Goal: Task Accomplishment & Management: Manage account settings

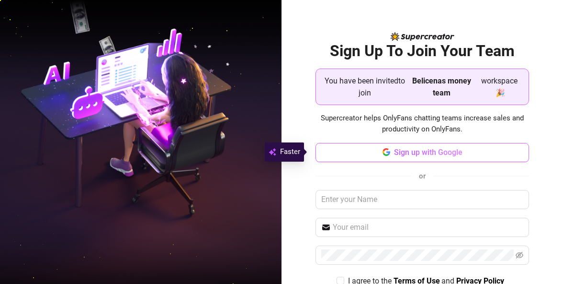
click at [413, 151] on span "Sign up with Google" at bounding box center [428, 152] width 69 height 9
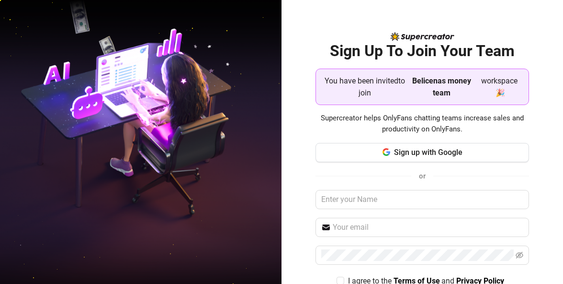
click at [435, 80] on strong "Belicenas money team" at bounding box center [441, 86] width 59 height 21
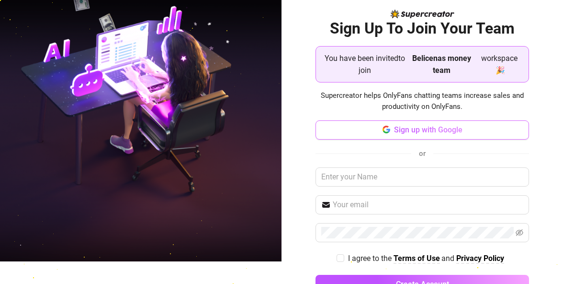
scroll to position [51, 0]
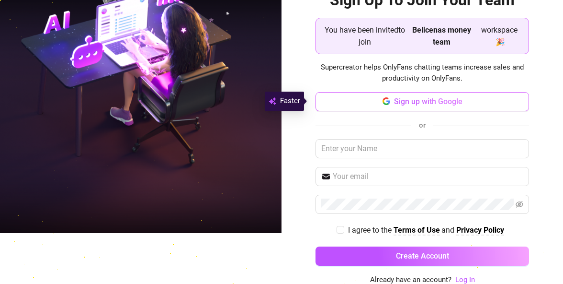
click at [425, 103] on span "Sign up with Google" at bounding box center [428, 101] width 69 height 9
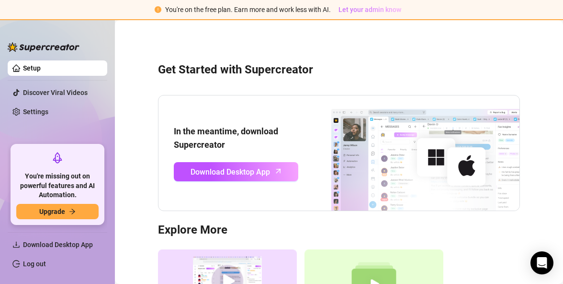
click at [353, 10] on span "Let your admin know" at bounding box center [370, 10] width 63 height 8
click at [67, 61] on ul "Setup Discover Viral Videos Settings" at bounding box center [58, 99] width 100 height 84
click at [41, 64] on link "Setup" at bounding box center [32, 68] width 18 height 8
click at [46, 246] on span "Download Desktop App" at bounding box center [58, 244] width 70 height 8
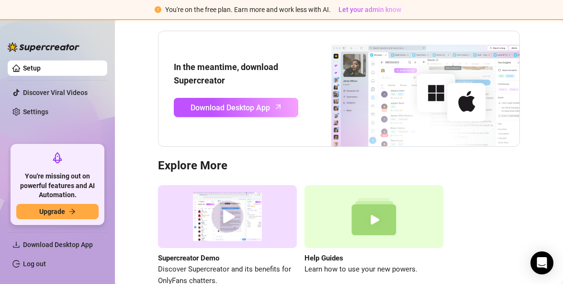
scroll to position [23, 0]
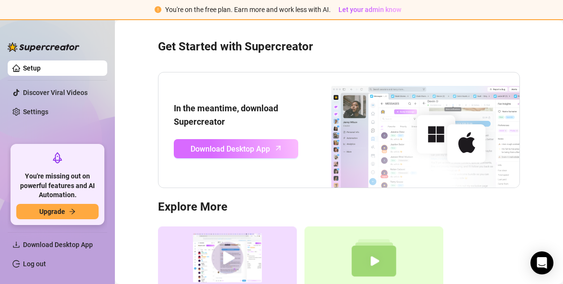
click at [253, 149] on span "Download Desktop App" at bounding box center [231, 149] width 80 height 12
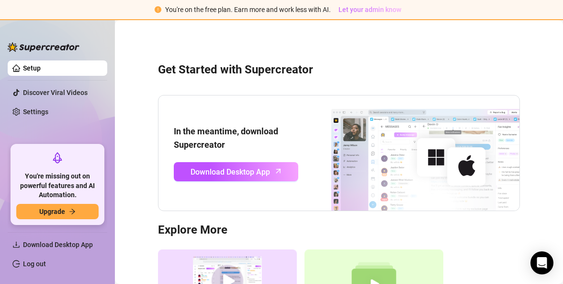
click at [371, 11] on span "Let your admin know" at bounding box center [370, 10] width 63 height 8
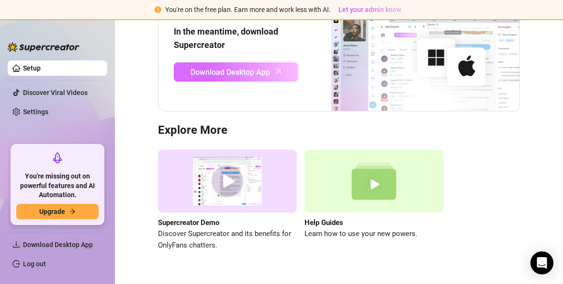
scroll to position [119, 0]
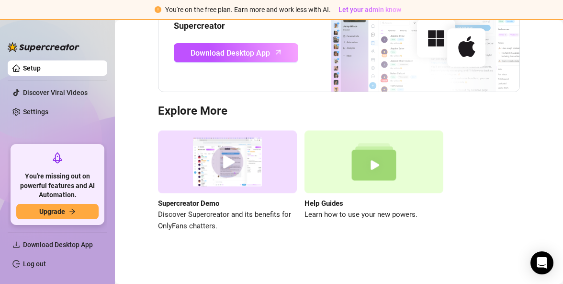
click at [217, 159] on img at bounding box center [227, 161] width 139 height 63
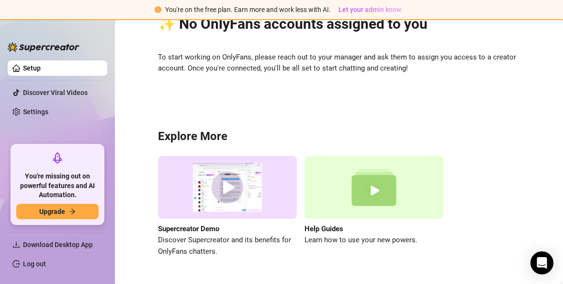
scroll to position [0, 0]
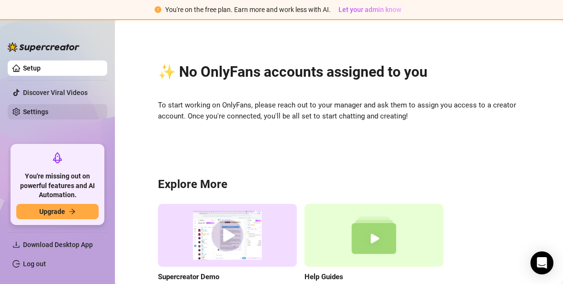
click at [48, 111] on link "Settings" at bounding box center [35, 112] width 25 height 8
click at [542, 84] on div "✨ No OnlyFans accounts assigned to you To start working on OnlyFans, please rea…" at bounding box center [339, 178] width 429 height 302
